Goal: Information Seeking & Learning: Learn about a topic

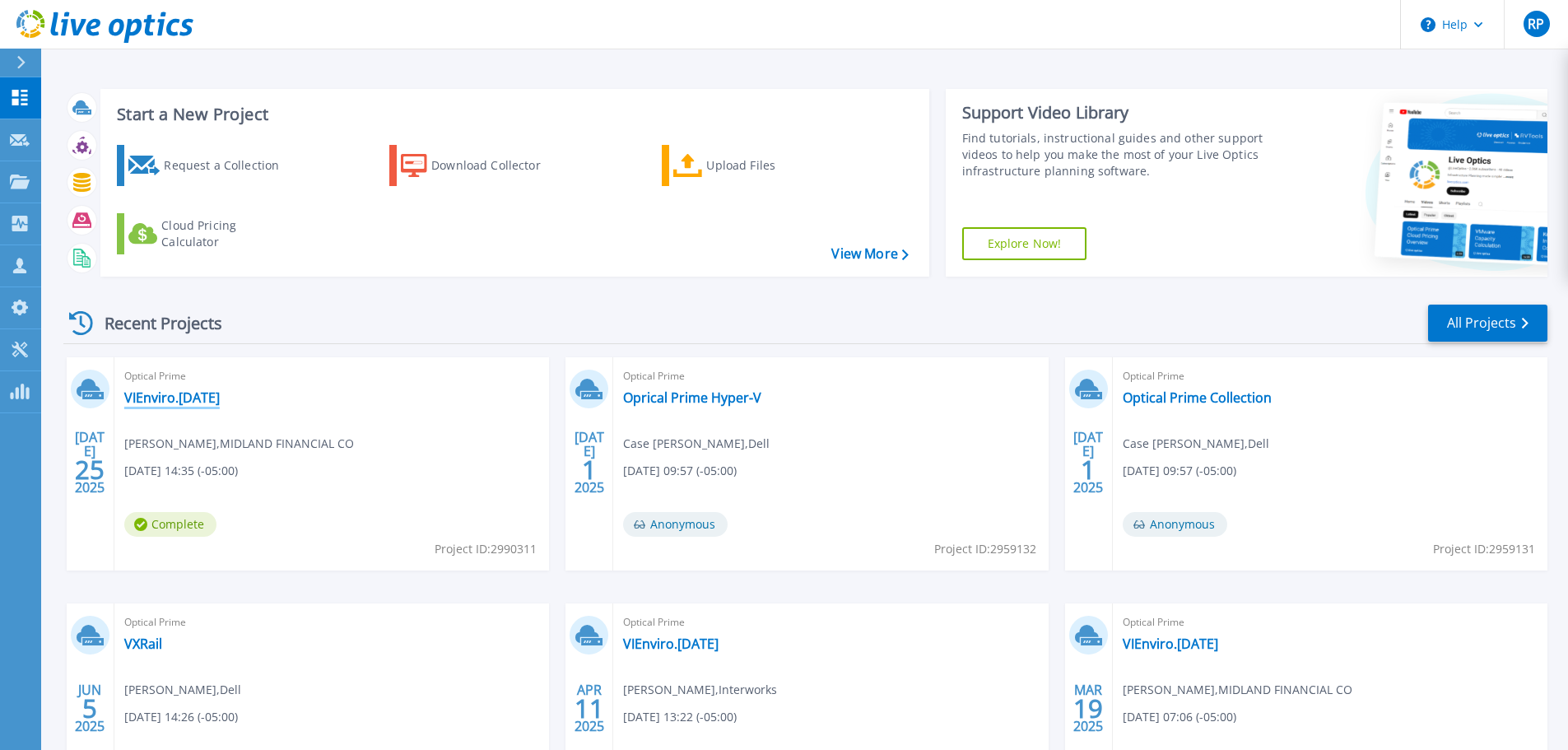
click at [180, 395] on link "VIEnviro.[DATE]" at bounding box center [172, 397] width 95 height 16
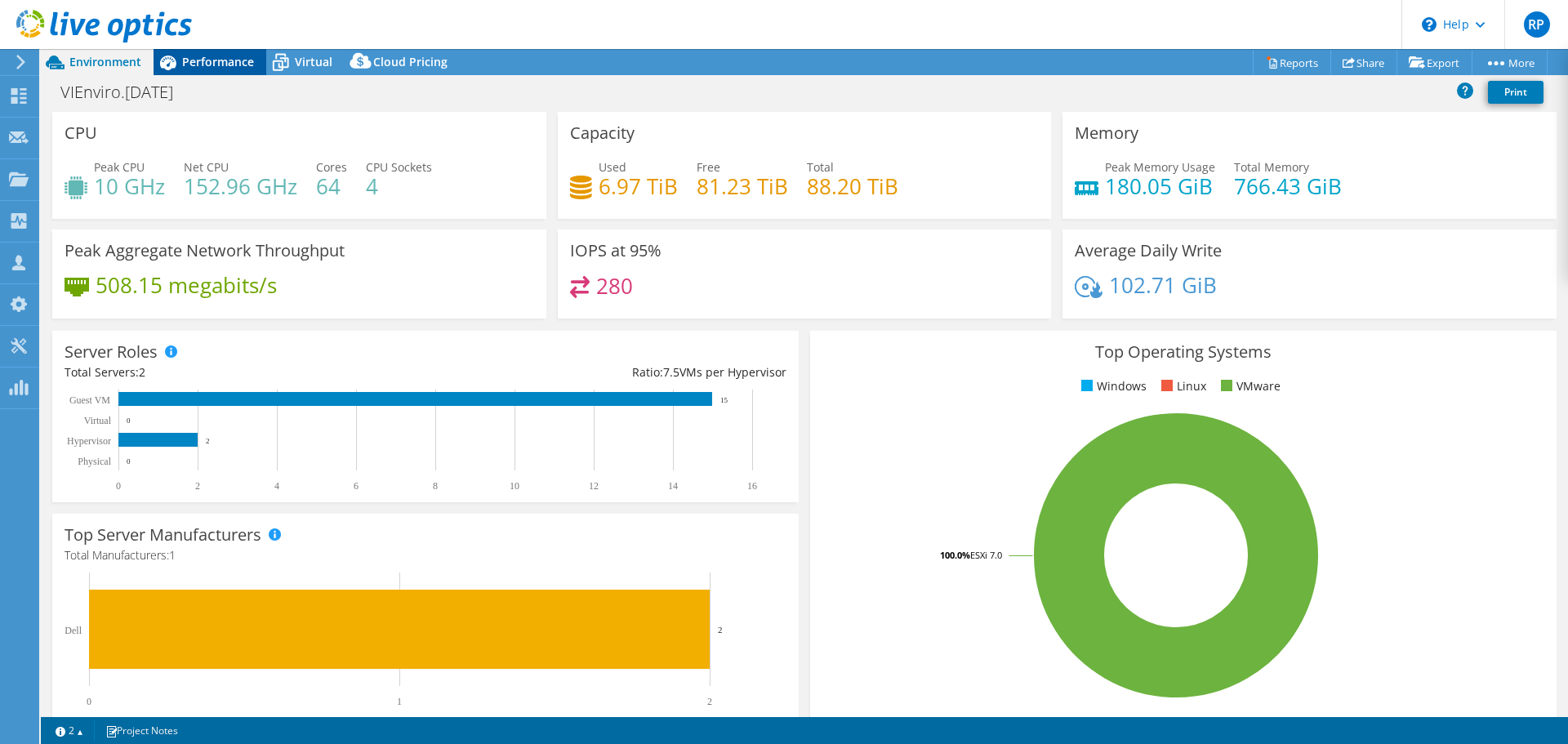
click at [215, 63] on span "Performance" at bounding box center [217, 62] width 72 height 15
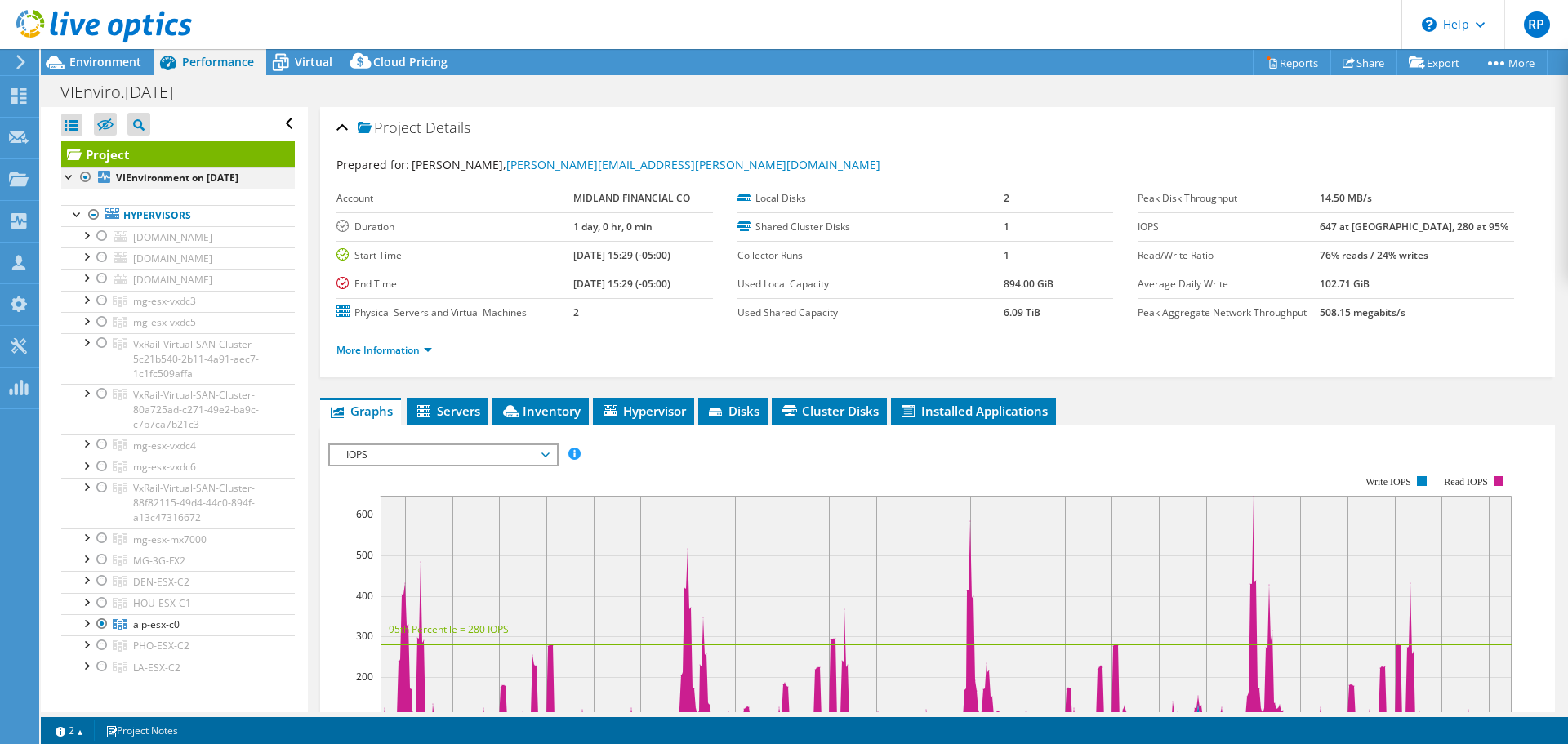
click at [83, 176] on div at bounding box center [85, 177] width 16 height 19
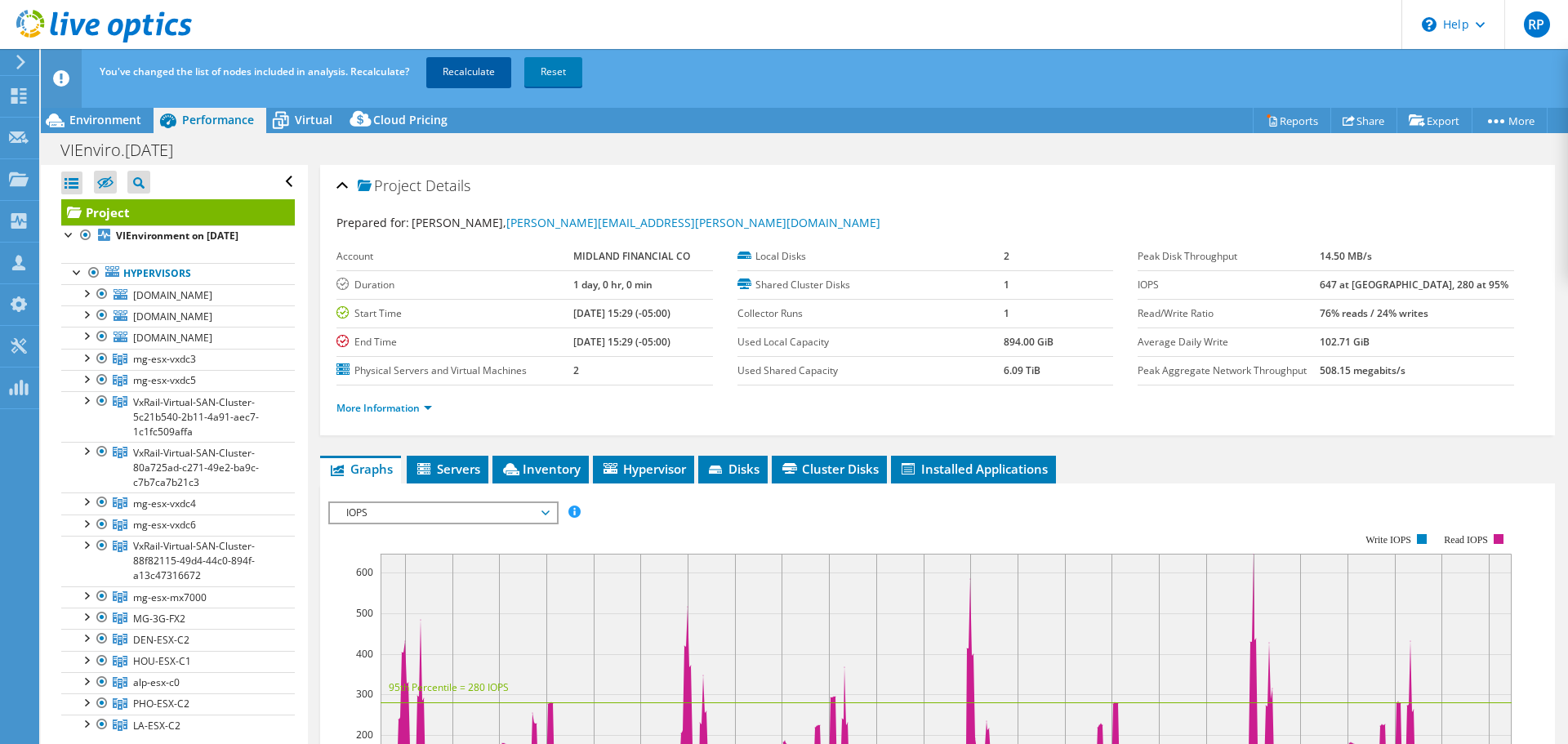
click at [463, 74] on link "Recalculate" at bounding box center [469, 72] width 85 height 30
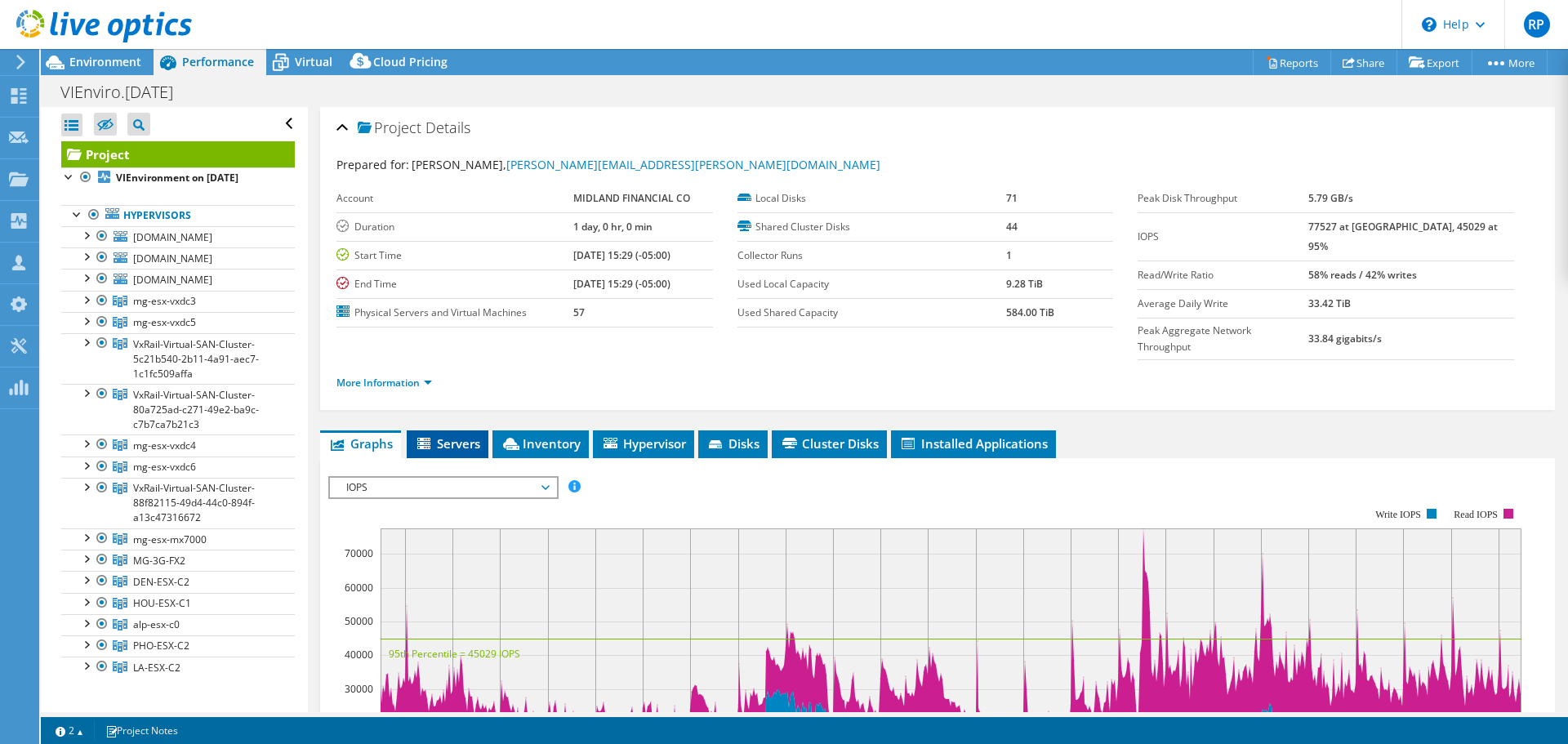
click at [445, 435] on span "Servers" at bounding box center [447, 443] width 65 height 16
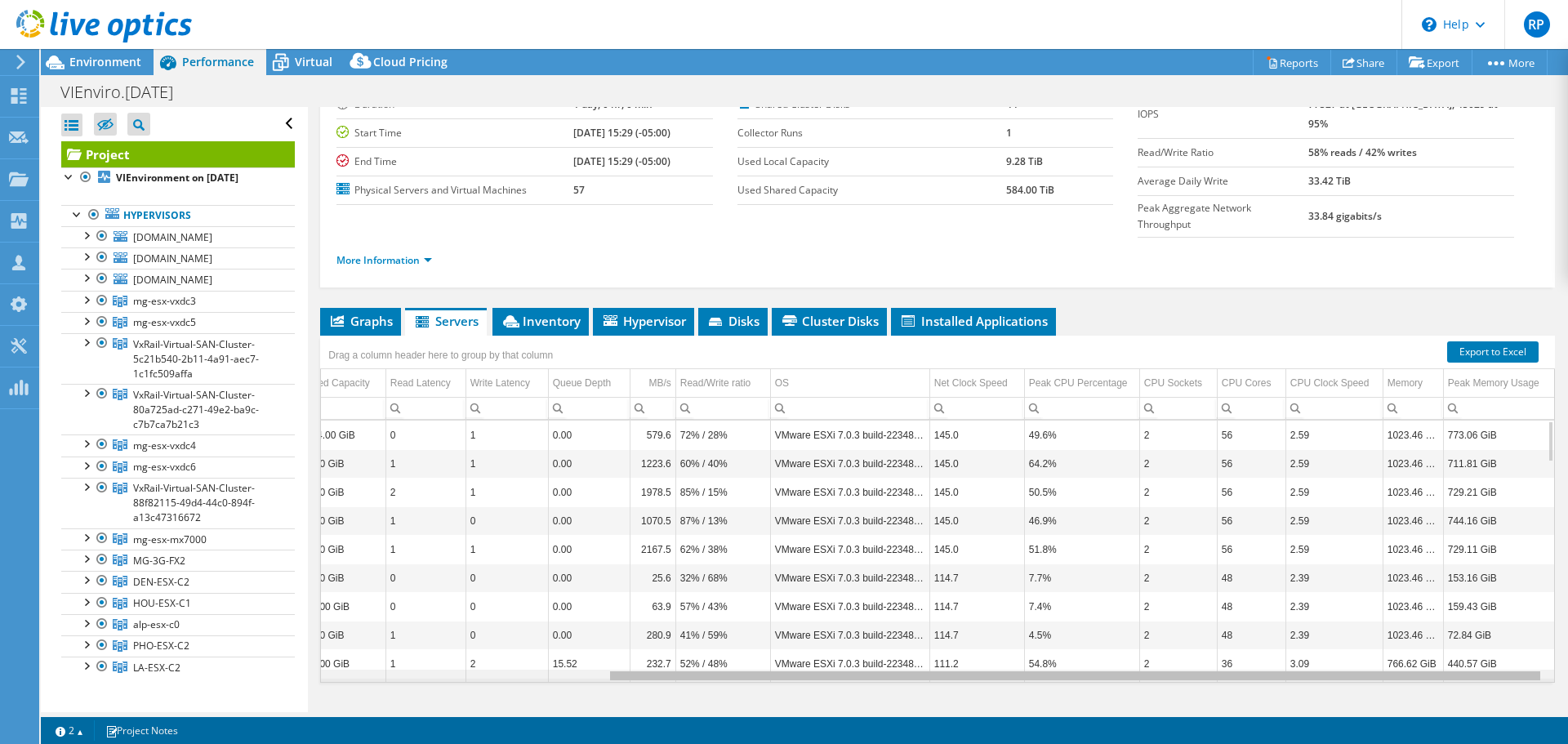
drag, startPoint x: 1208, startPoint y: 646, endPoint x: 1534, endPoint y: 640, distance: 326.1
click at [1534, 640] on body "RP Partner Team Member [PERSON_NAME] [PERSON_NAME][EMAIL_ADDRESS][PERSON_NAME][…" at bounding box center [784, 372] width 1568 height 744
click at [1318, 420] on td "2.59" at bounding box center [1334, 435] width 97 height 29
click at [1291, 420] on td "2.59" at bounding box center [1334, 435] width 97 height 29
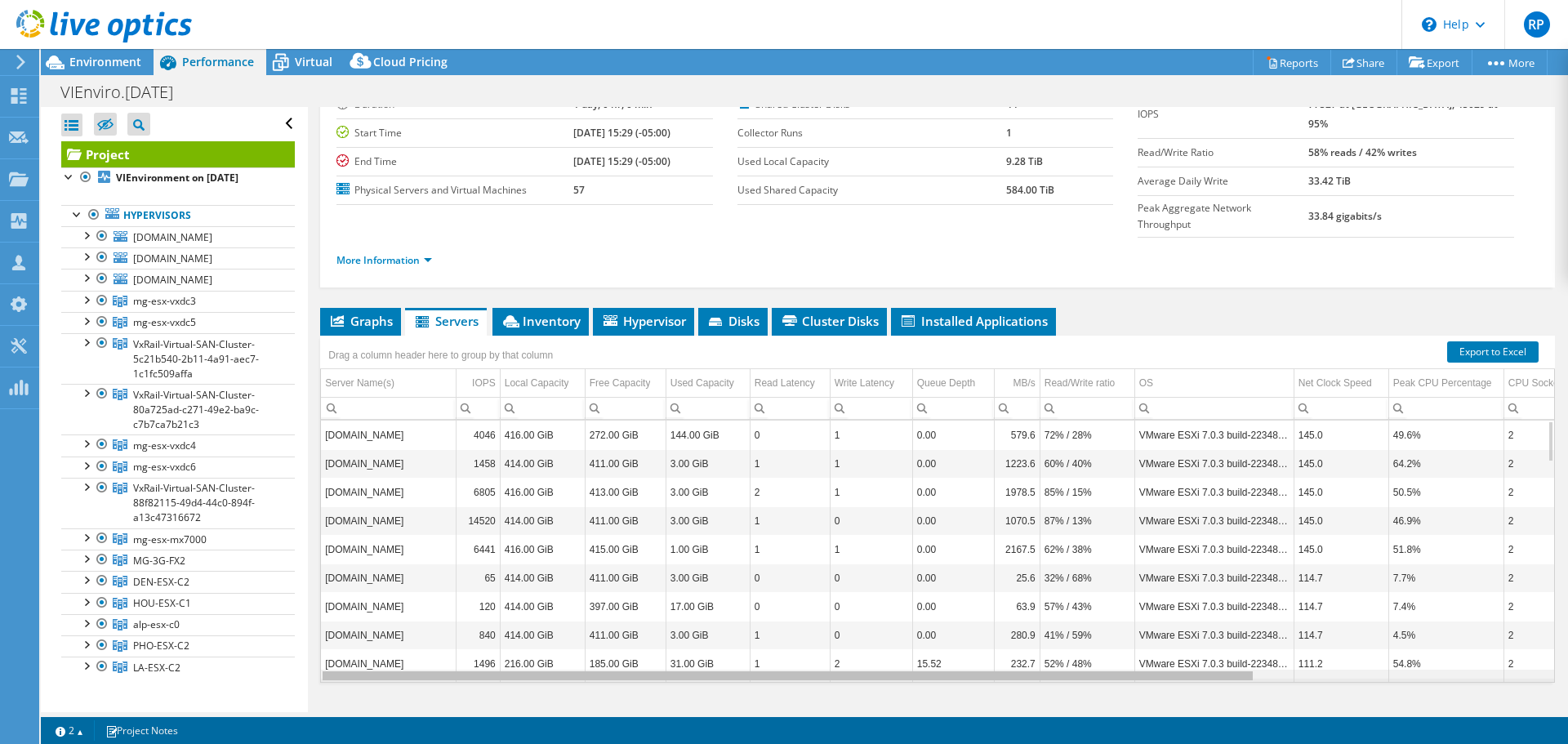
drag, startPoint x: 951, startPoint y: 643, endPoint x: 640, endPoint y: 639, distance: 311.0
click at [640, 639] on body "RP Partner Team Member [PERSON_NAME] [PERSON_NAME][EMAIL_ADDRESS][PERSON_NAME][…" at bounding box center [784, 372] width 1568 height 744
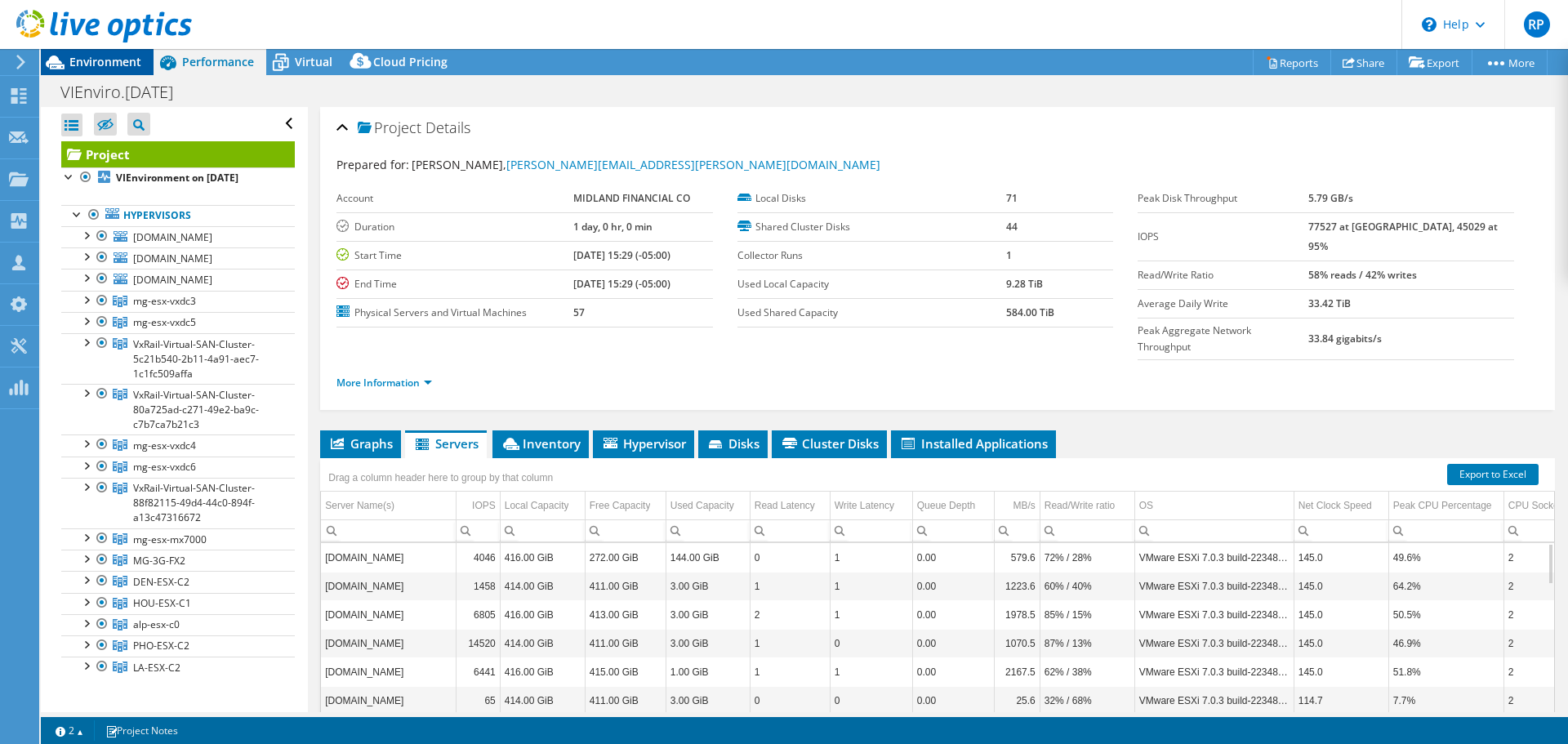
click at [116, 59] on span "Environment" at bounding box center [105, 62] width 72 height 15
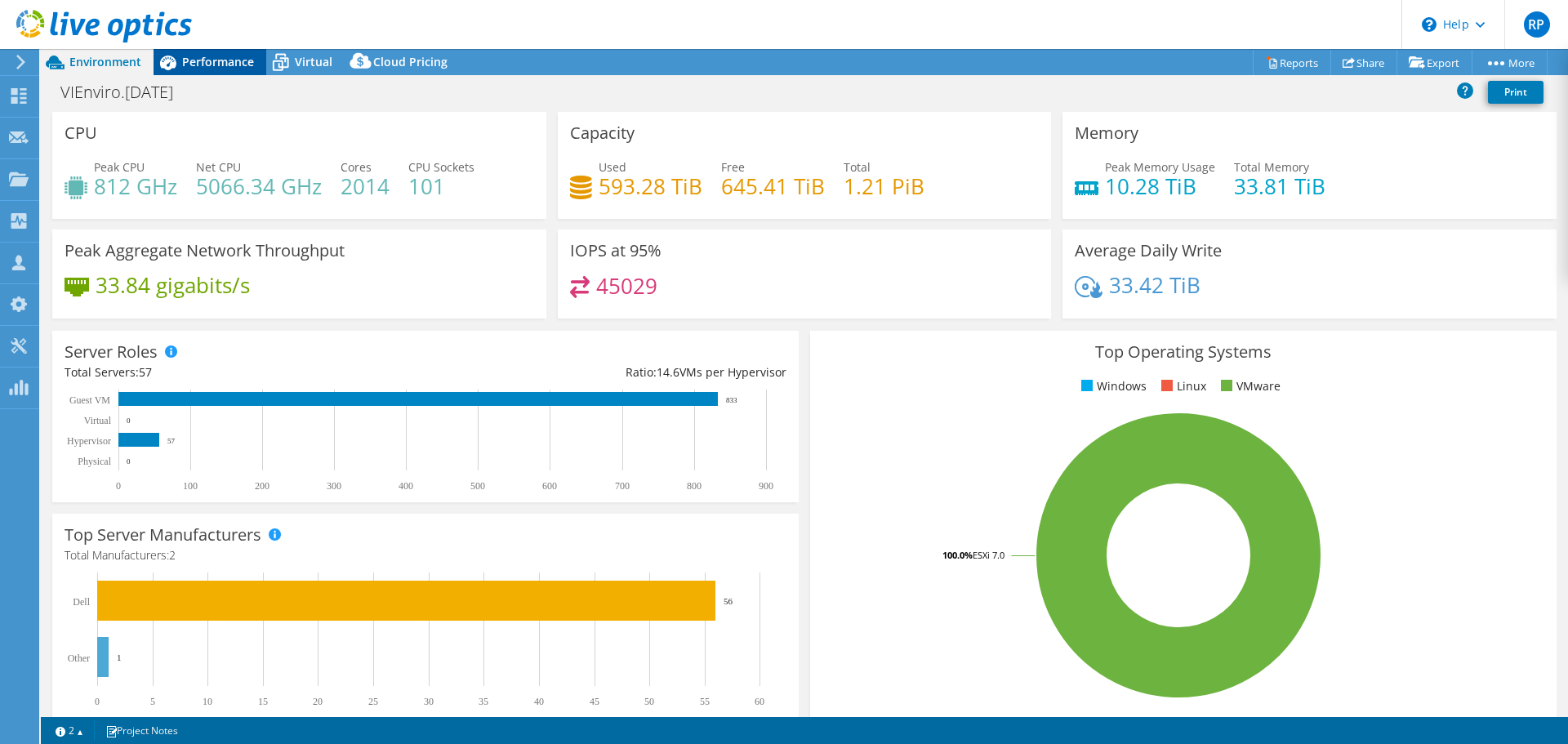
drag, startPoint x: 223, startPoint y: 60, endPoint x: 259, endPoint y: 68, distance: 36.9
click at [223, 60] on span "Performance" at bounding box center [217, 62] width 72 height 15
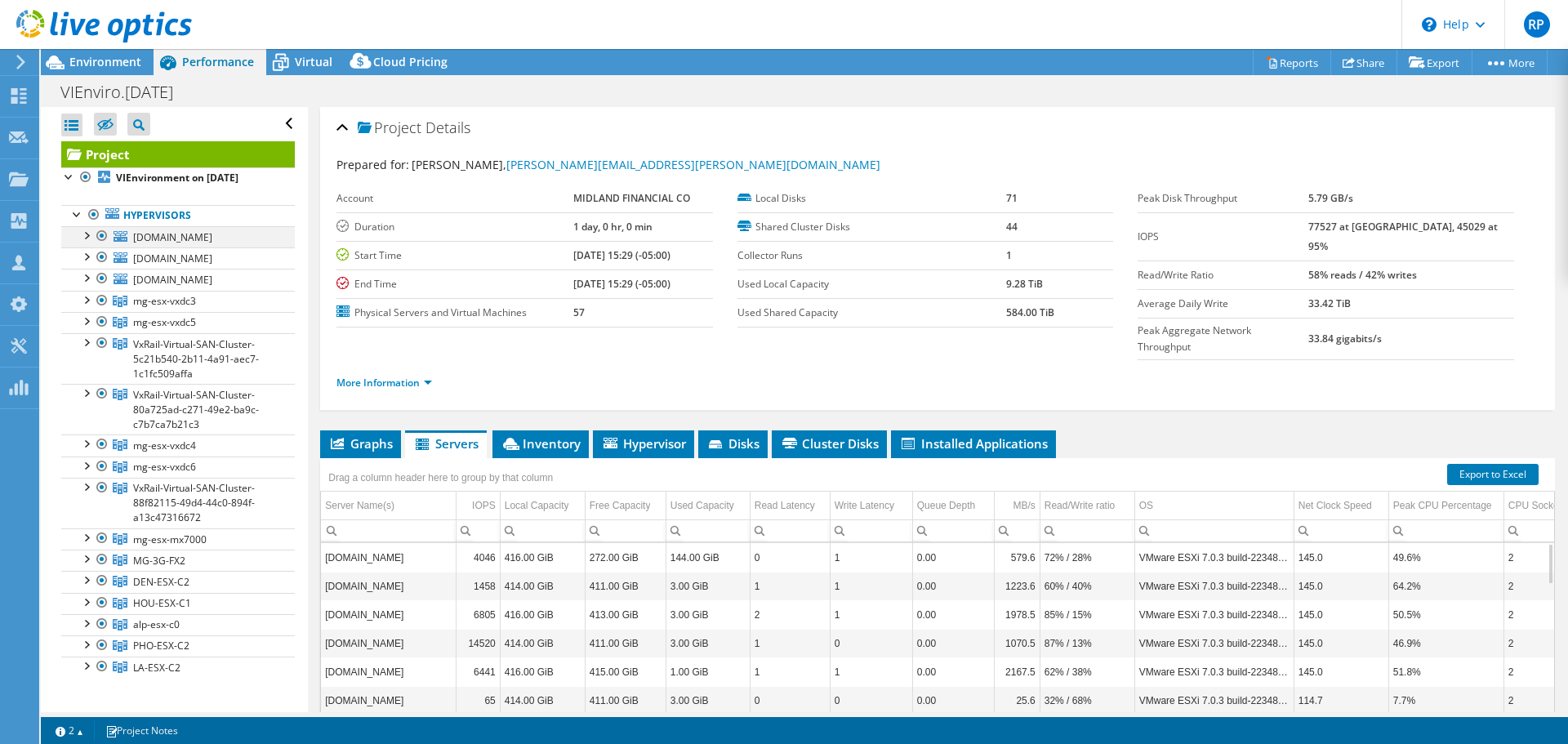
click at [101, 235] on div at bounding box center [101, 235] width 16 height 19
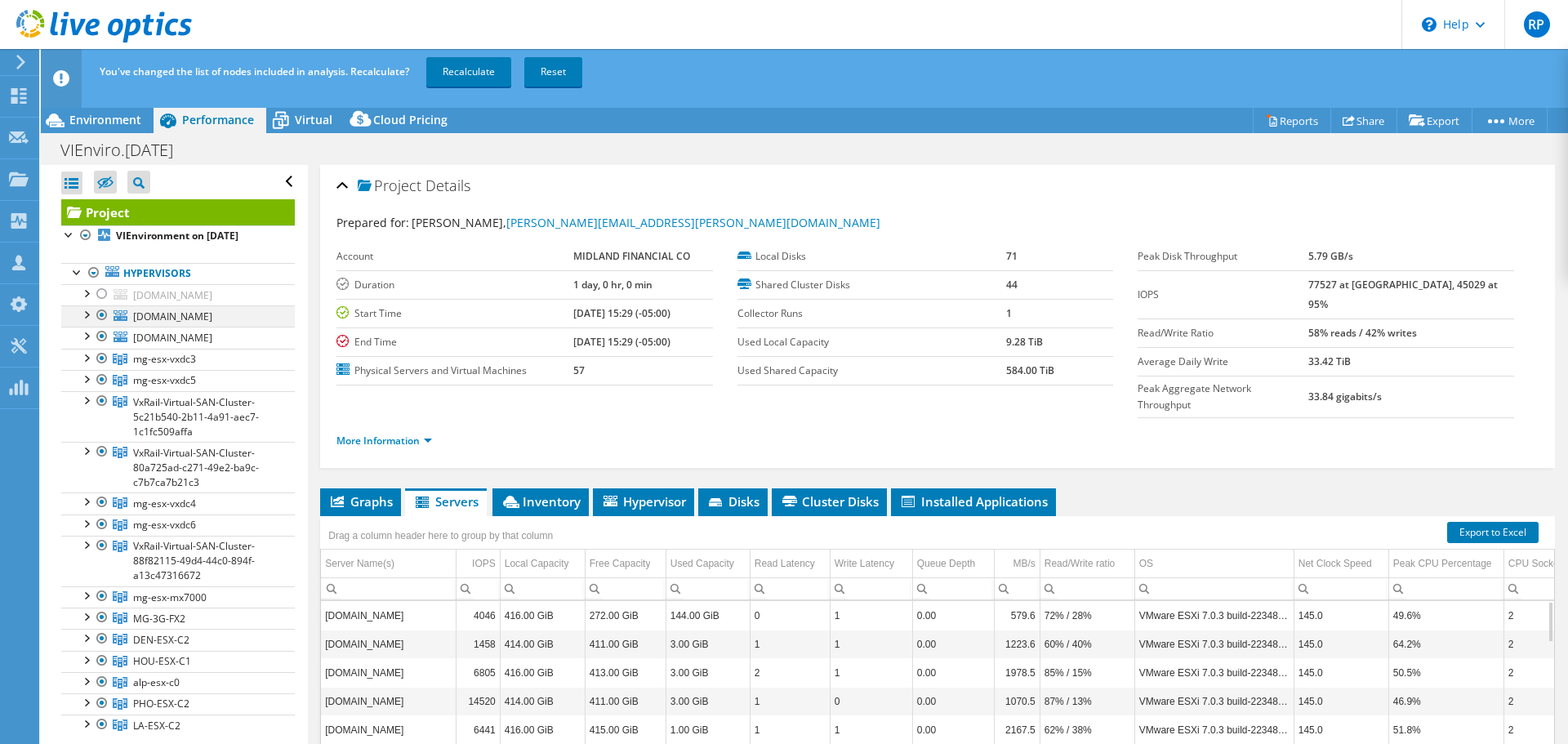
click at [102, 312] on div at bounding box center [101, 315] width 16 height 19
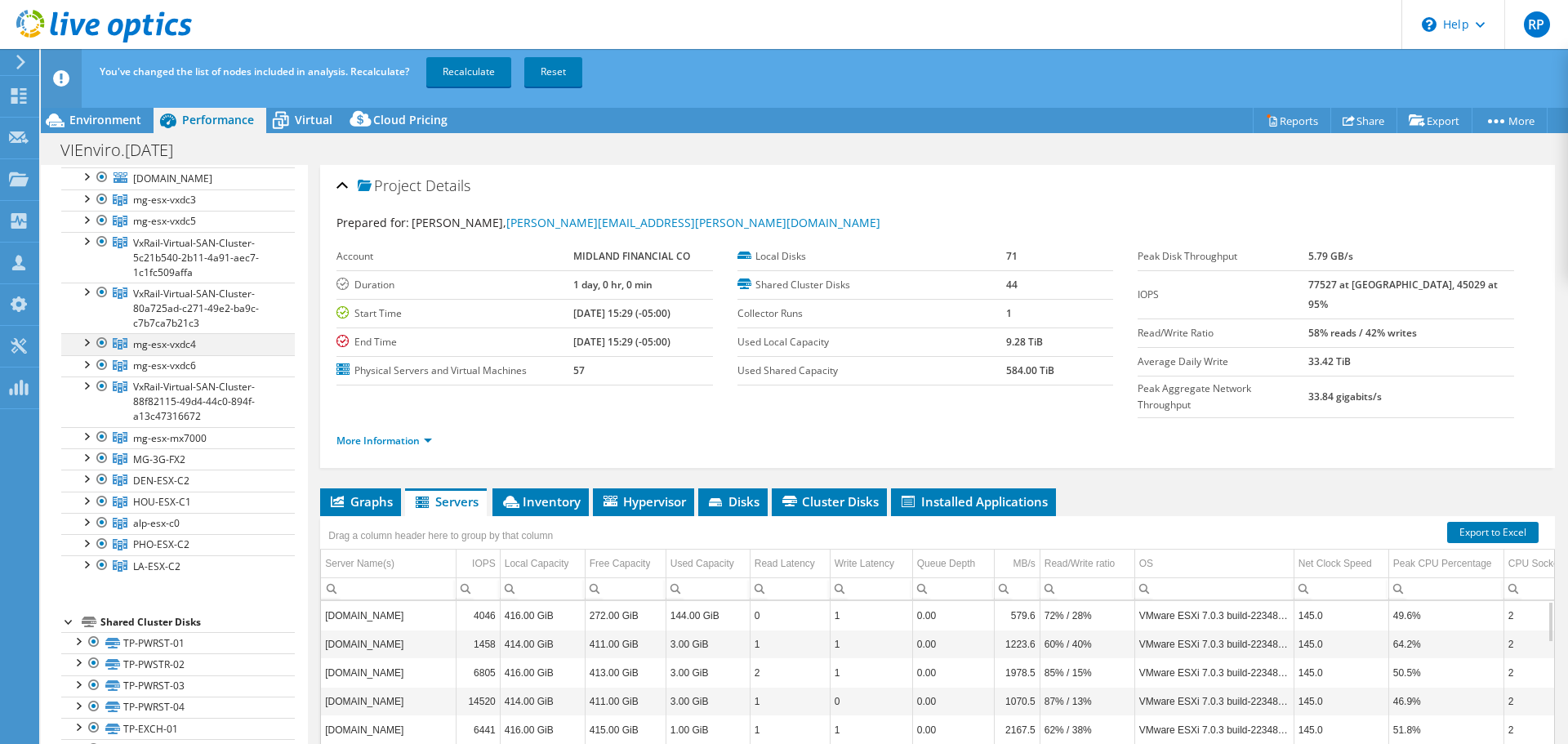
scroll to position [163, 0]
